Goal: Use online tool/utility: Utilize a website feature to perform a specific function

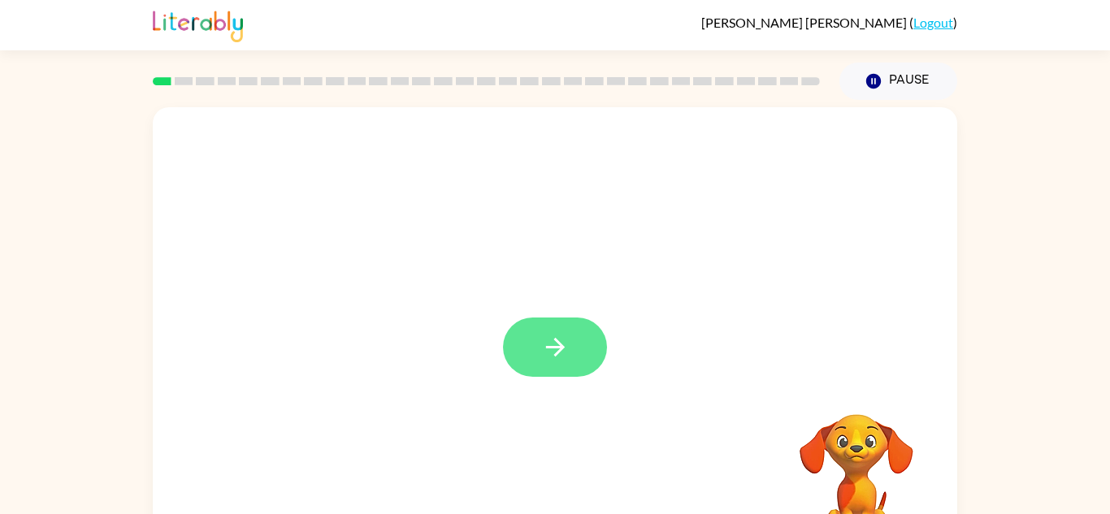
click at [584, 342] on button "button" at bounding box center [555, 347] width 104 height 59
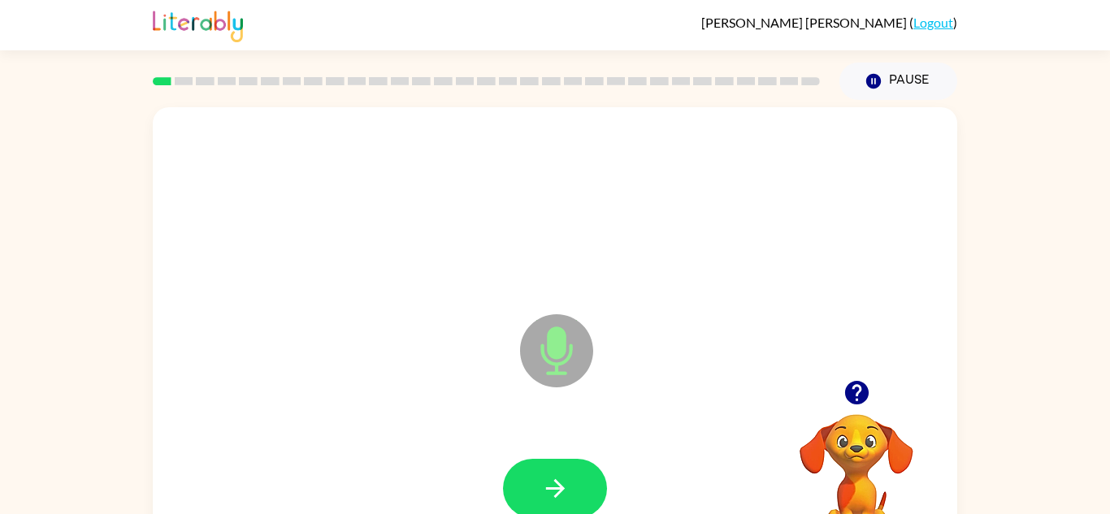
scroll to position [1, 0]
click at [558, 478] on icon "button" at bounding box center [555, 488] width 28 height 28
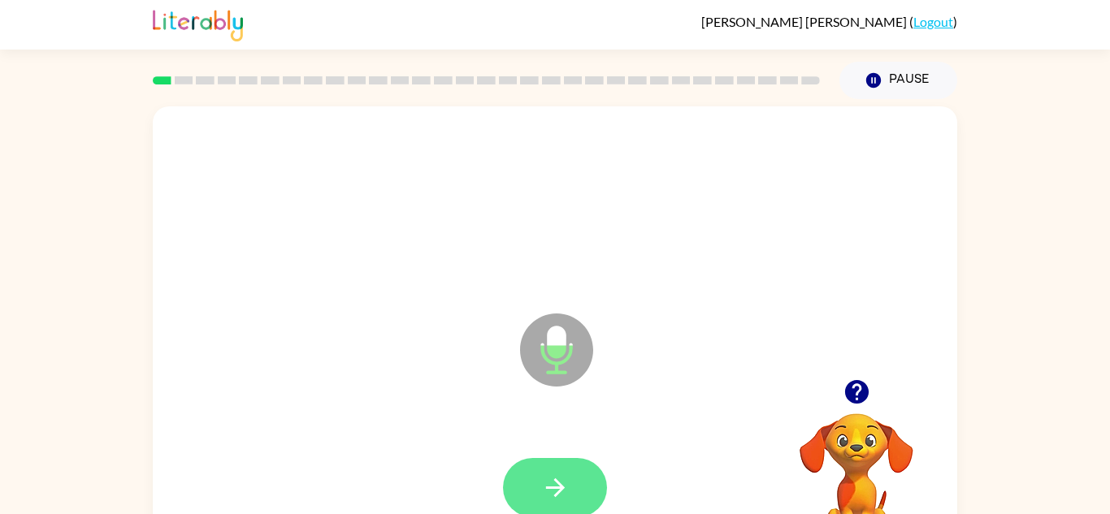
click at [557, 483] on icon "button" at bounding box center [554, 488] width 19 height 19
click at [547, 484] on icon "button" at bounding box center [555, 488] width 28 height 28
click at [548, 484] on icon "button" at bounding box center [555, 488] width 28 height 28
click at [564, 493] on icon "button" at bounding box center [555, 488] width 28 height 28
click at [546, 488] on icon "button" at bounding box center [554, 488] width 19 height 19
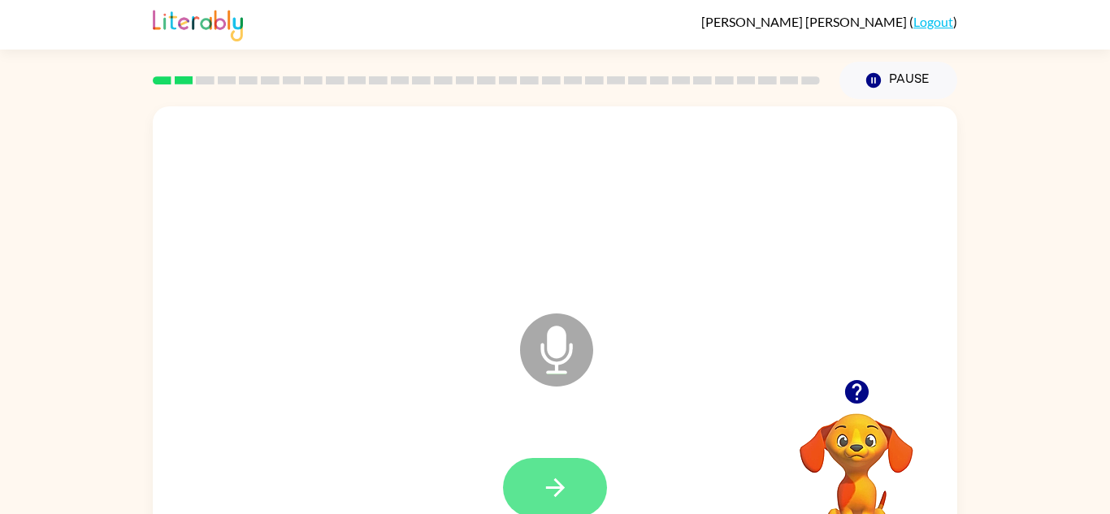
click at [523, 493] on button "button" at bounding box center [555, 487] width 104 height 59
click at [527, 506] on button "button" at bounding box center [555, 487] width 104 height 59
click at [549, 471] on button "button" at bounding box center [555, 487] width 104 height 59
click at [559, 461] on button "button" at bounding box center [555, 487] width 104 height 59
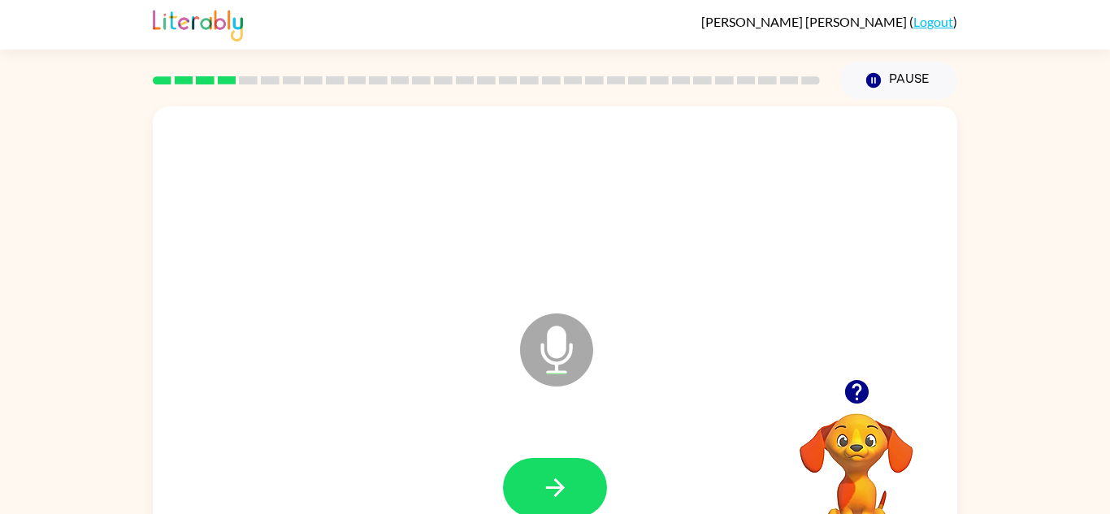
click at [559, 461] on button "button" at bounding box center [555, 487] width 104 height 59
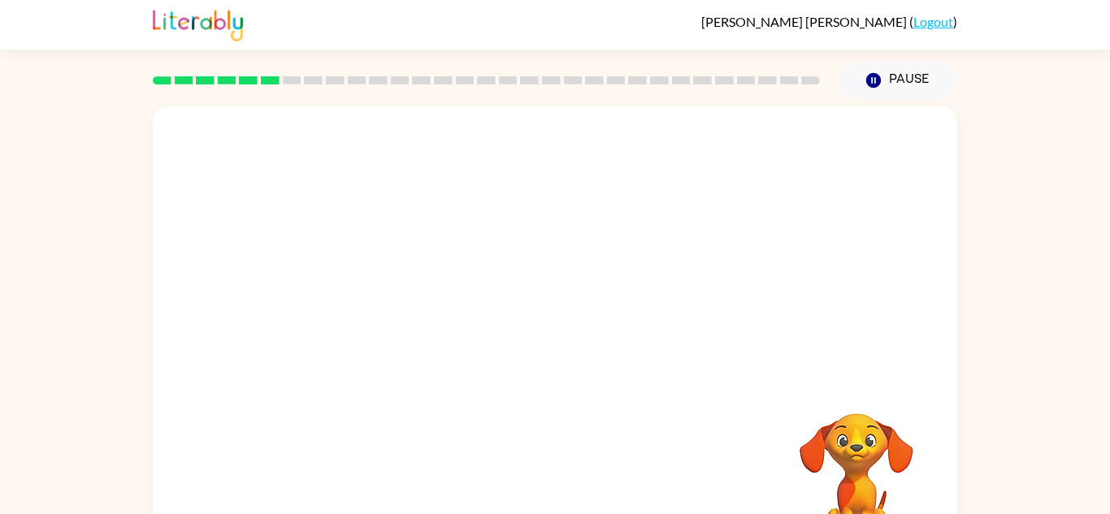
click at [993, 294] on div "Your browser must support playing .mp4 files to use Literably. Please try using…" at bounding box center [555, 334] width 1110 height 471
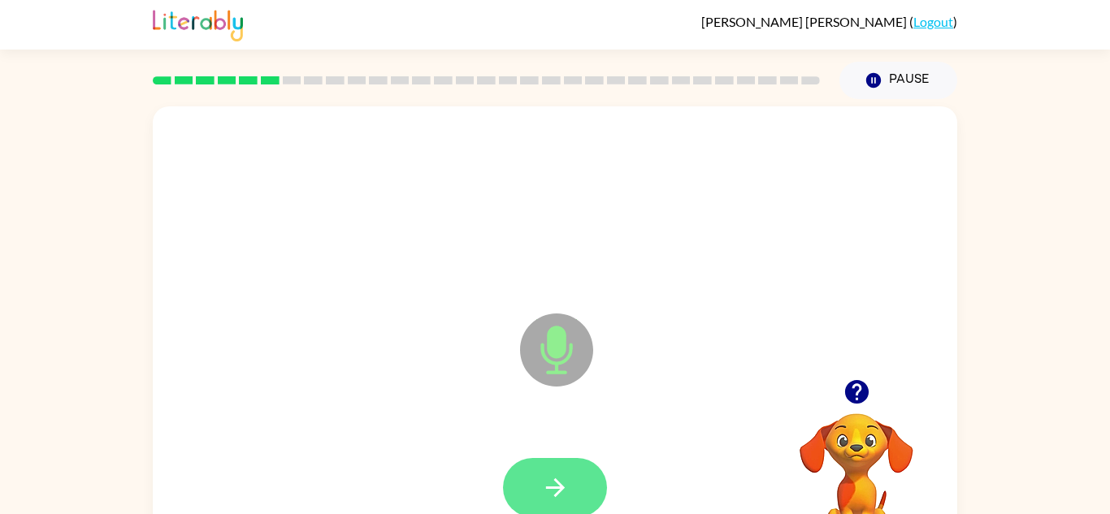
click at [565, 493] on icon "button" at bounding box center [555, 488] width 28 height 28
click at [593, 487] on button "button" at bounding box center [555, 487] width 104 height 59
click at [590, 428] on icon "Microphone The Microphone is here when it is your turn to talk" at bounding box center [638, 371] width 244 height 122
click at [547, 476] on icon "button" at bounding box center [555, 488] width 28 height 28
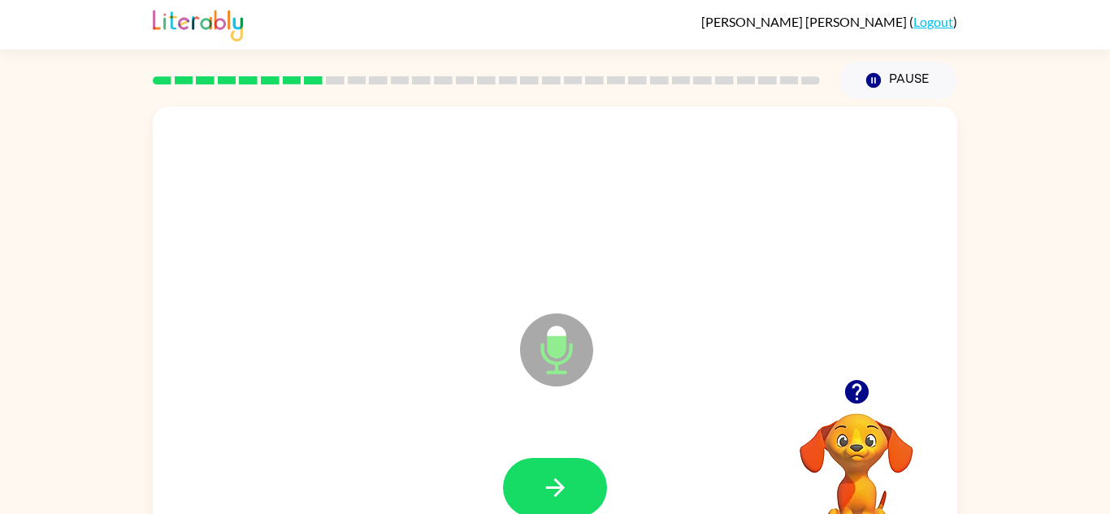
click at [550, 480] on icon "button" at bounding box center [555, 488] width 28 height 28
click at [845, 386] on icon "button" at bounding box center [857, 392] width 28 height 28
click at [586, 483] on button "button" at bounding box center [555, 487] width 104 height 59
click at [555, 474] on icon "button" at bounding box center [555, 488] width 28 height 28
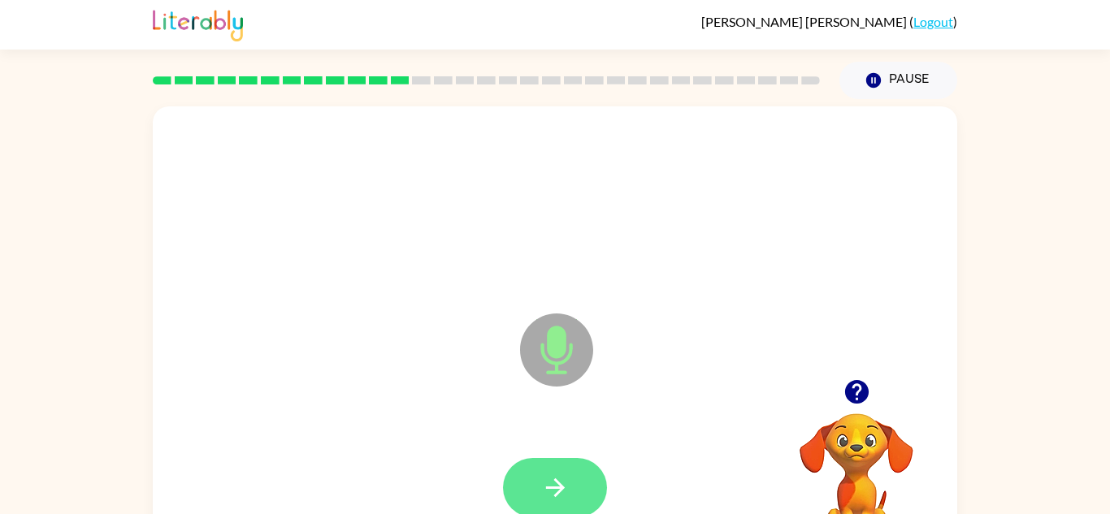
click at [558, 472] on button "button" at bounding box center [555, 487] width 104 height 59
click at [546, 435] on div at bounding box center [555, 488] width 772 height 133
click at [554, 471] on button "button" at bounding box center [555, 487] width 104 height 59
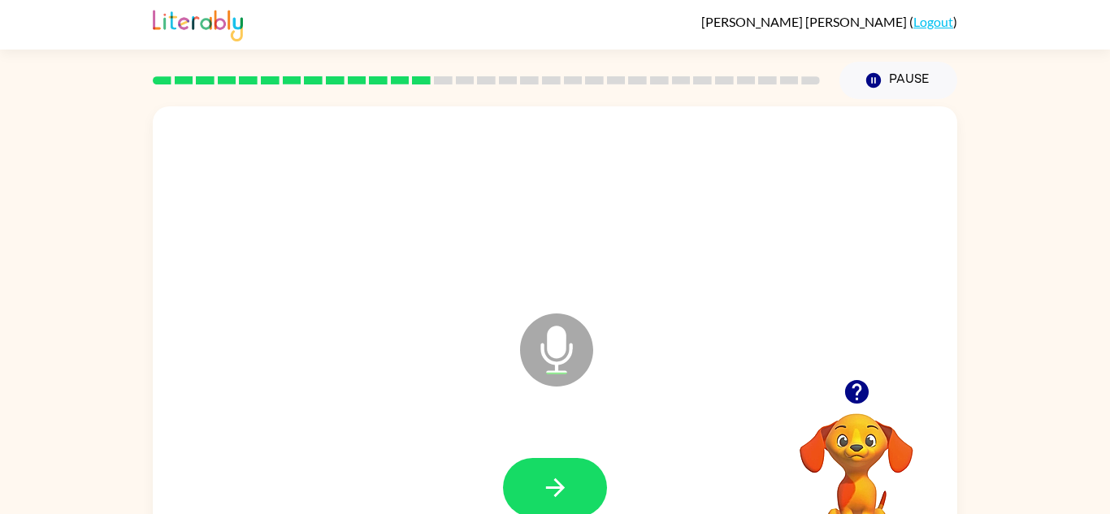
click at [861, 394] on icon "button" at bounding box center [856, 392] width 24 height 24
click at [588, 471] on button "button" at bounding box center [555, 487] width 104 height 59
click at [551, 460] on button "button" at bounding box center [555, 487] width 104 height 59
click at [565, 454] on div at bounding box center [555, 488] width 772 height 133
click at [565, 467] on button "button" at bounding box center [555, 487] width 104 height 59
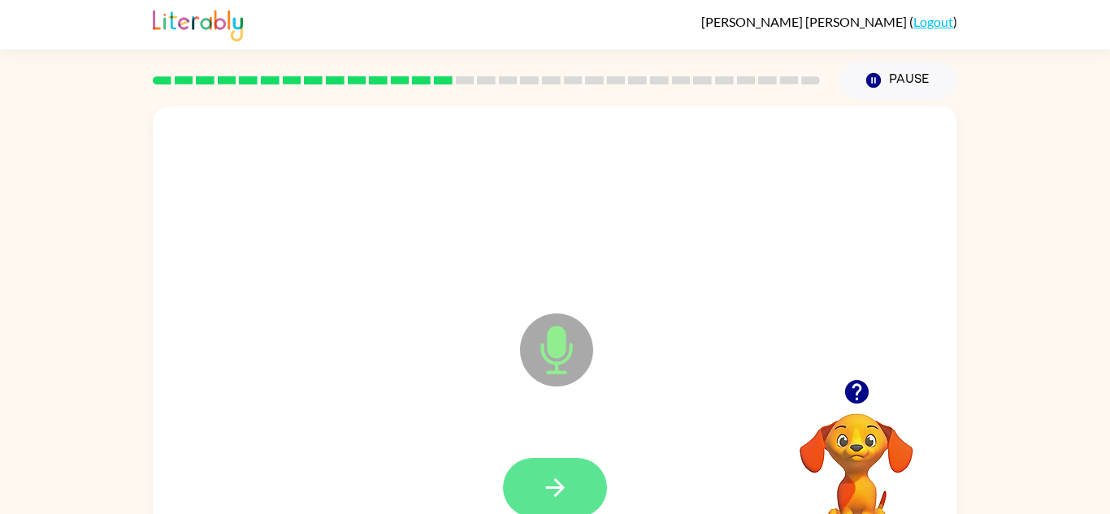
click at [559, 465] on button "button" at bounding box center [555, 487] width 104 height 59
click at [547, 478] on icon "button" at bounding box center [555, 488] width 28 height 28
click at [553, 477] on icon "button" at bounding box center [555, 488] width 28 height 28
click at [548, 466] on button "button" at bounding box center [555, 487] width 104 height 59
click at [527, 497] on button "button" at bounding box center [555, 487] width 104 height 59
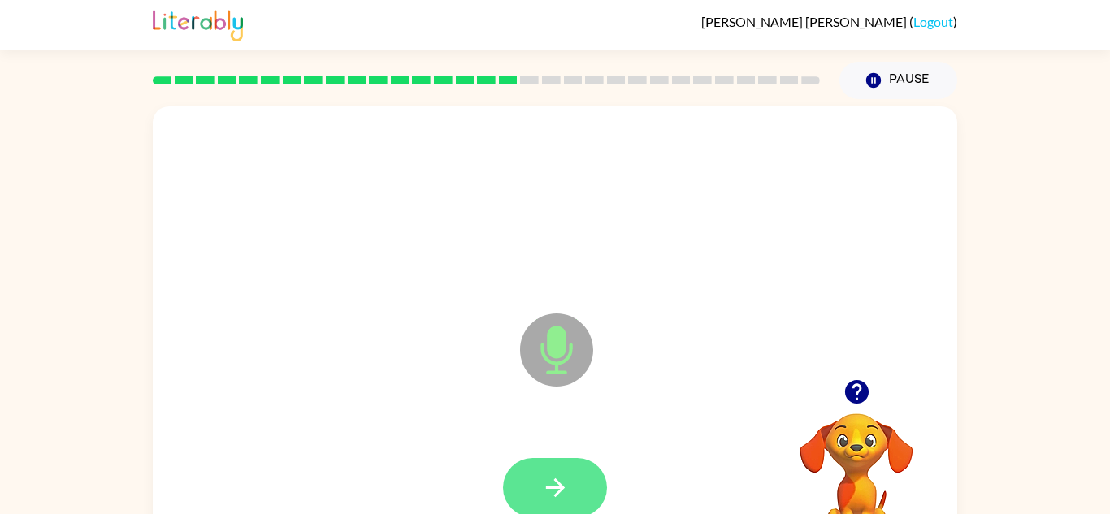
click at [532, 497] on button "button" at bounding box center [555, 487] width 104 height 59
click at [533, 488] on button "button" at bounding box center [555, 487] width 104 height 59
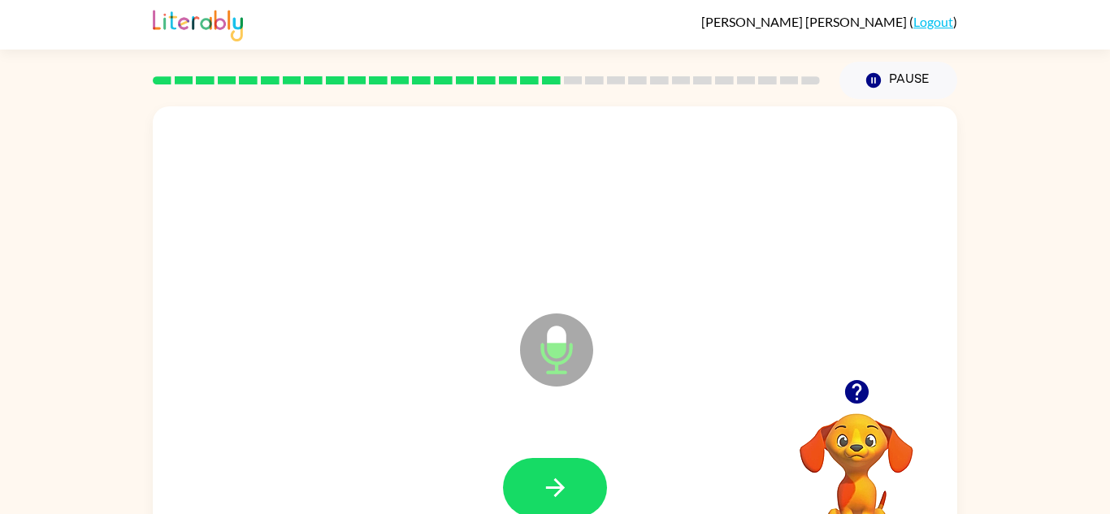
click at [863, 395] on icon "button" at bounding box center [856, 392] width 24 height 24
click at [861, 379] on icon "button" at bounding box center [857, 392] width 28 height 28
click at [575, 485] on button "button" at bounding box center [555, 487] width 104 height 59
click at [855, 378] on icon "button" at bounding box center [857, 392] width 28 height 28
click at [525, 481] on button "button" at bounding box center [555, 487] width 104 height 59
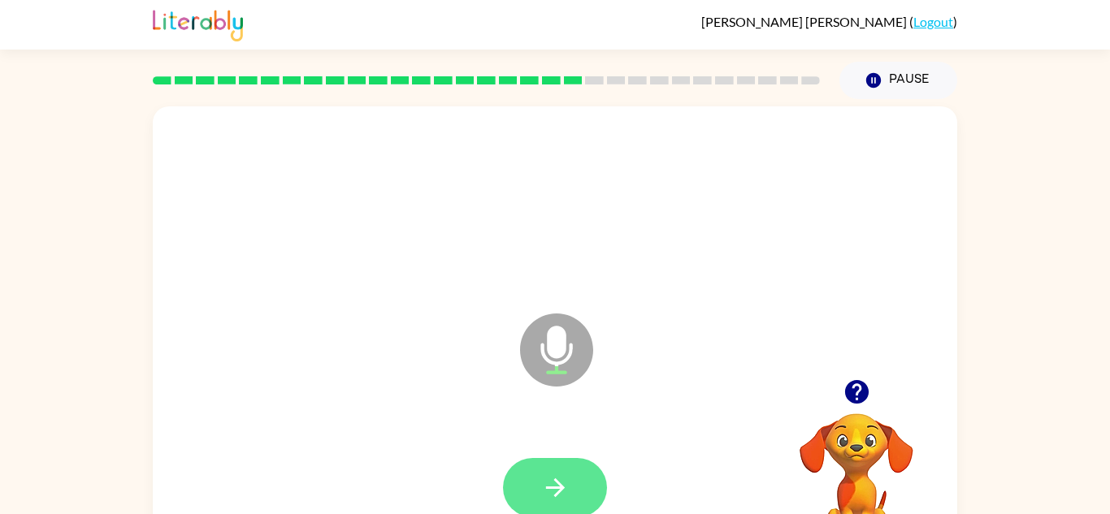
click at [558, 470] on button "button" at bounding box center [555, 487] width 104 height 59
click at [852, 395] on icon "button" at bounding box center [856, 392] width 24 height 24
click at [559, 480] on icon "button" at bounding box center [555, 488] width 28 height 28
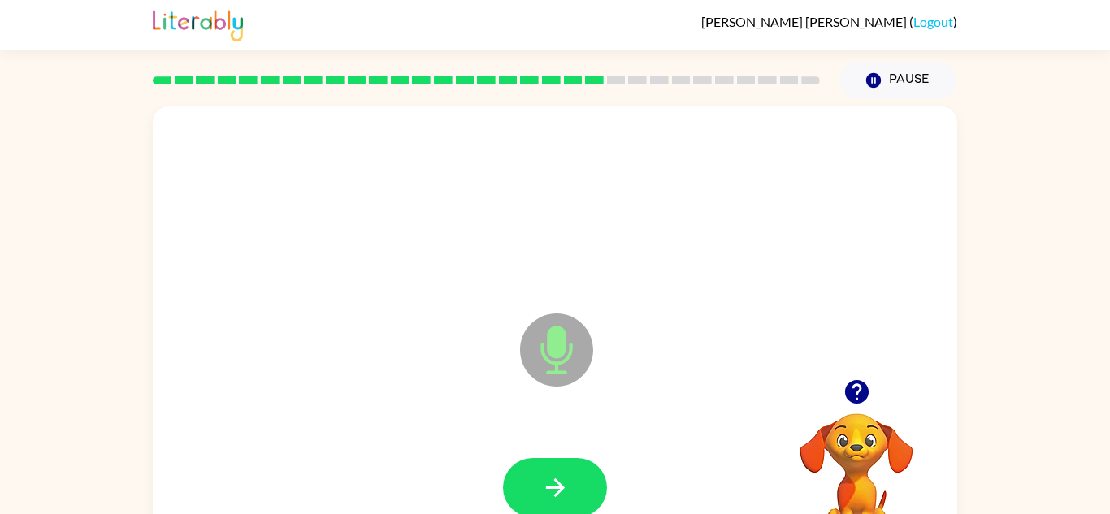
click at [559, 480] on icon "button" at bounding box center [555, 488] width 28 height 28
click at [577, 462] on button "button" at bounding box center [555, 487] width 104 height 59
click at [545, 495] on icon "button" at bounding box center [555, 488] width 28 height 28
click at [558, 455] on div at bounding box center [555, 488] width 772 height 133
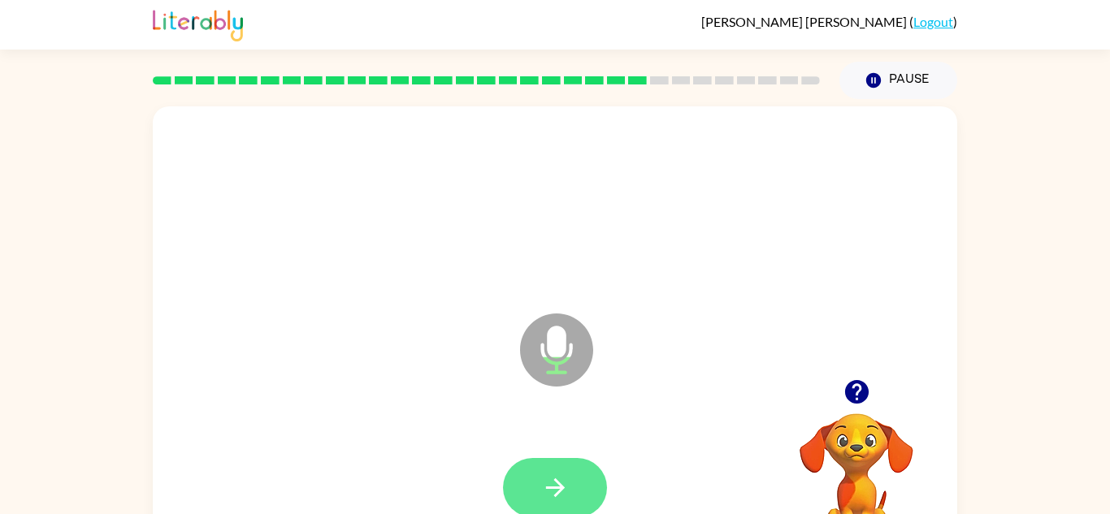
click at [563, 467] on button "button" at bounding box center [555, 487] width 104 height 59
click at [556, 480] on icon "button" at bounding box center [554, 488] width 19 height 19
click at [543, 475] on icon "button" at bounding box center [555, 488] width 28 height 28
click at [579, 466] on button "button" at bounding box center [555, 487] width 104 height 59
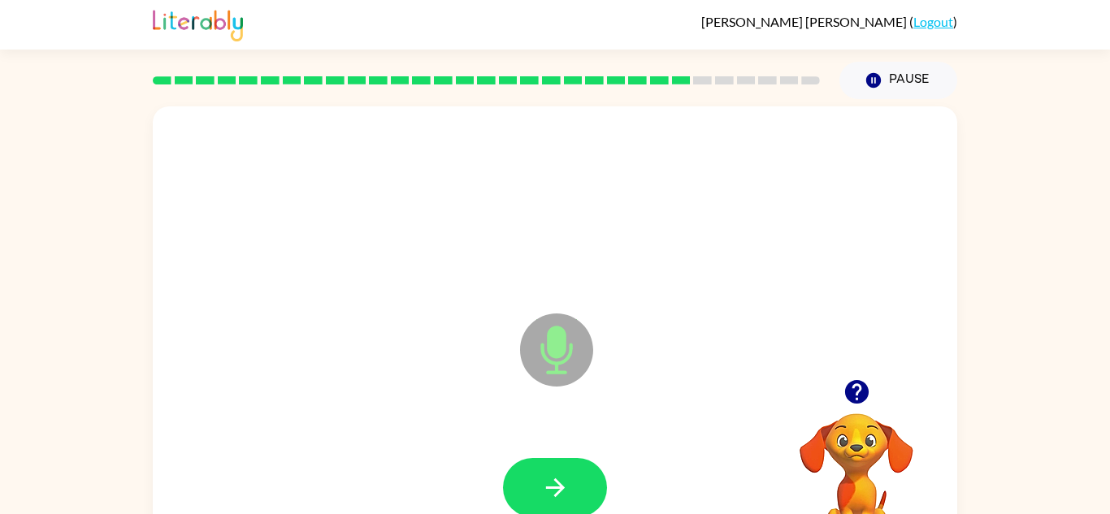
click at [576, 483] on button "button" at bounding box center [555, 487] width 104 height 59
click at [555, 501] on icon "button" at bounding box center [555, 488] width 28 height 28
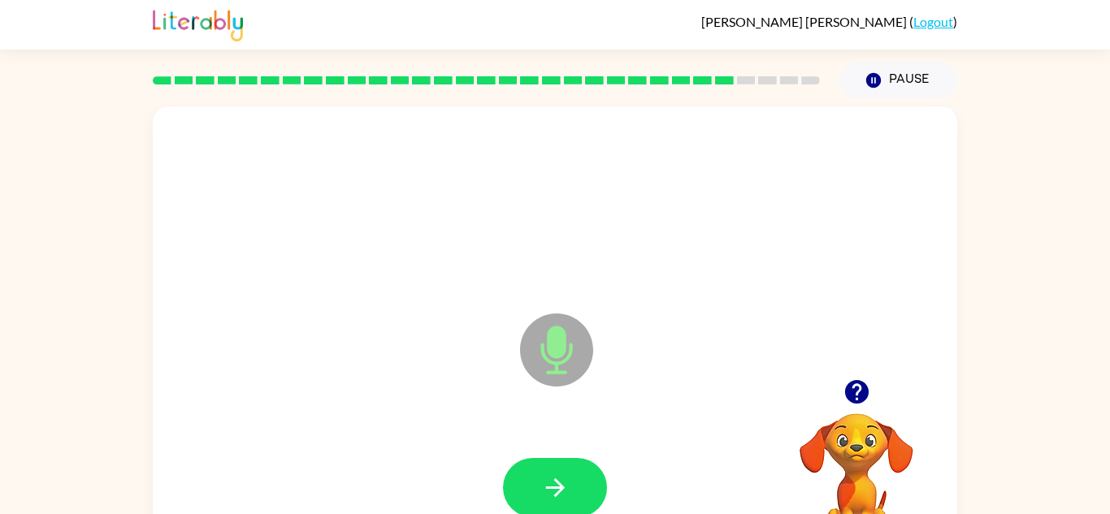
click at [555, 501] on icon "button" at bounding box center [555, 488] width 28 height 28
click at [859, 384] on icon "button" at bounding box center [856, 392] width 24 height 24
click at [549, 489] on icon "button" at bounding box center [555, 488] width 28 height 28
click at [552, 484] on icon "button" at bounding box center [555, 488] width 28 height 28
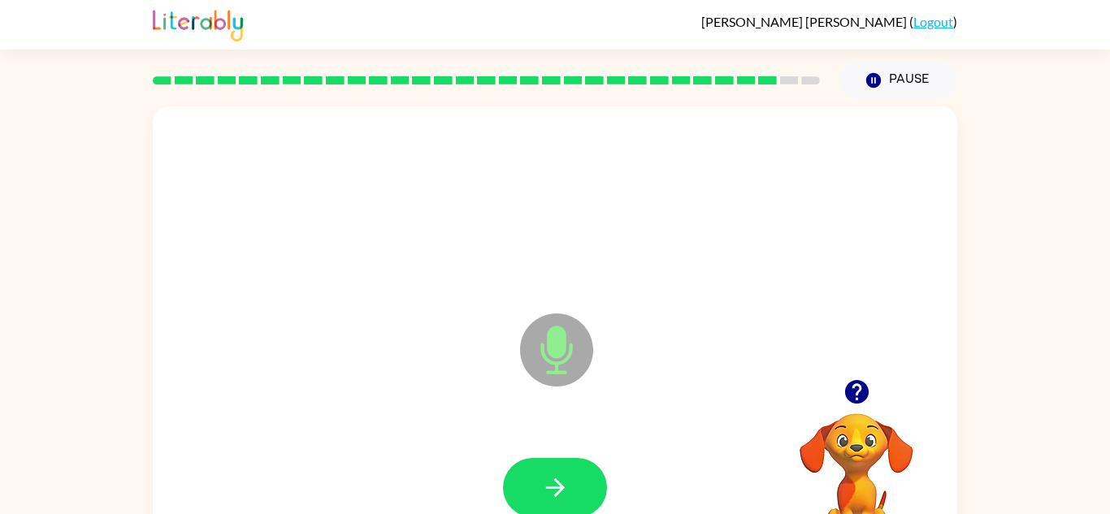
click at [552, 484] on icon "button" at bounding box center [555, 488] width 28 height 28
click at [864, 385] on icon "button" at bounding box center [856, 392] width 24 height 24
click at [545, 487] on icon "button" at bounding box center [555, 488] width 28 height 28
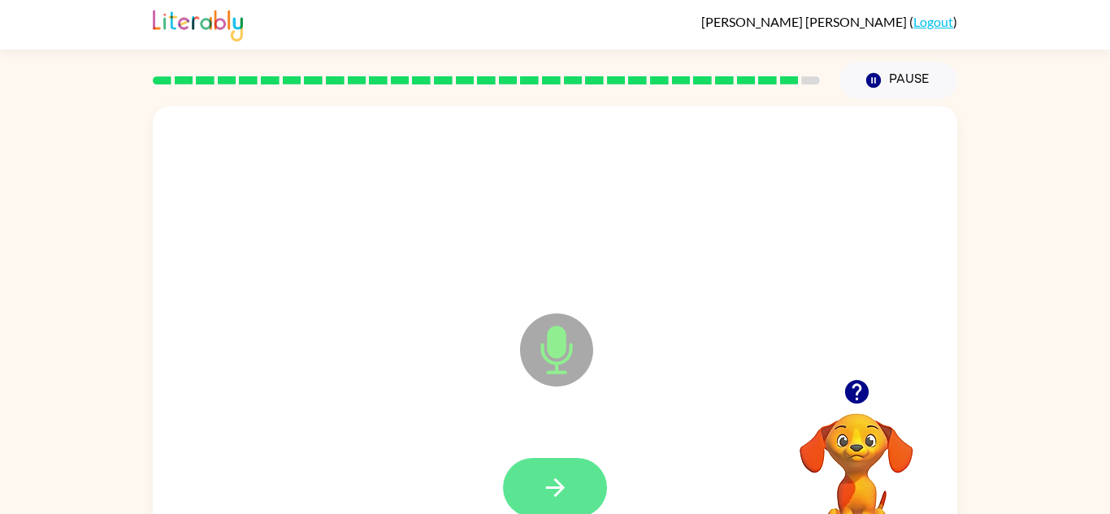
click at [537, 465] on button "button" at bounding box center [555, 487] width 104 height 59
click at [855, 404] on icon "button" at bounding box center [856, 392] width 24 height 24
click at [541, 501] on icon "button" at bounding box center [555, 488] width 28 height 28
